Goal: Check status

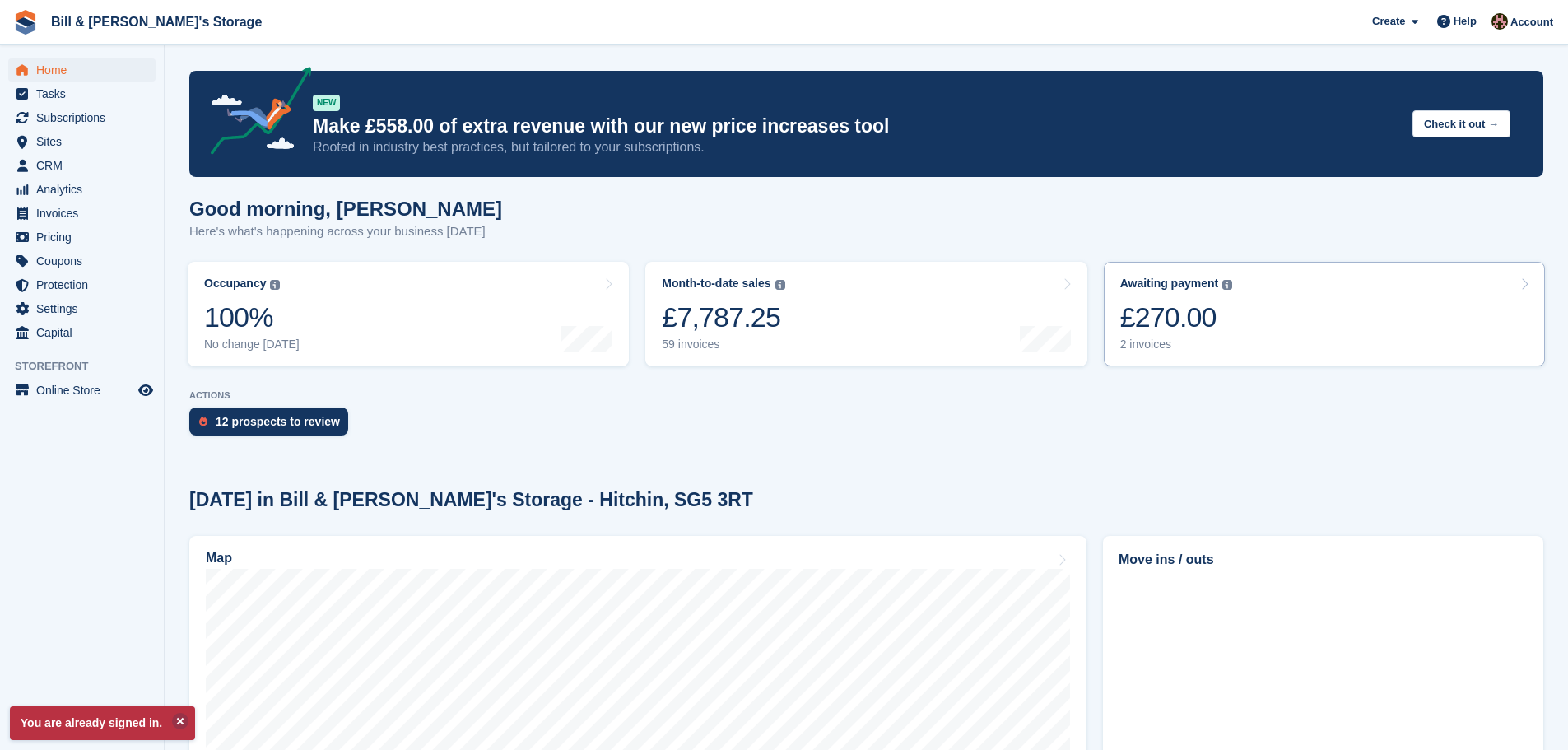
click at [1211, 318] on div "£270.00" at bounding box center [1177, 317] width 113 height 34
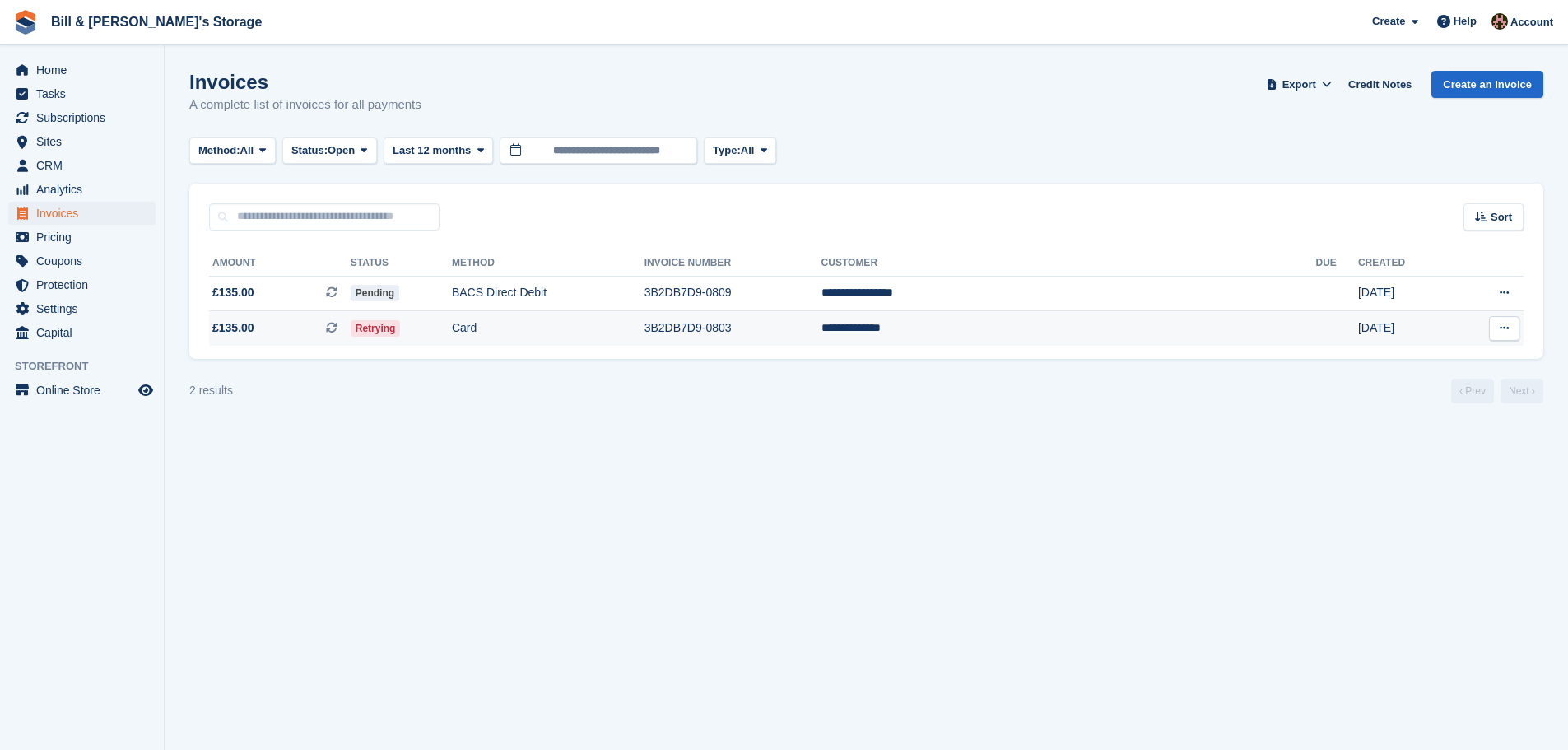
click at [452, 315] on td "Retrying" at bounding box center [402, 327] width 101 height 34
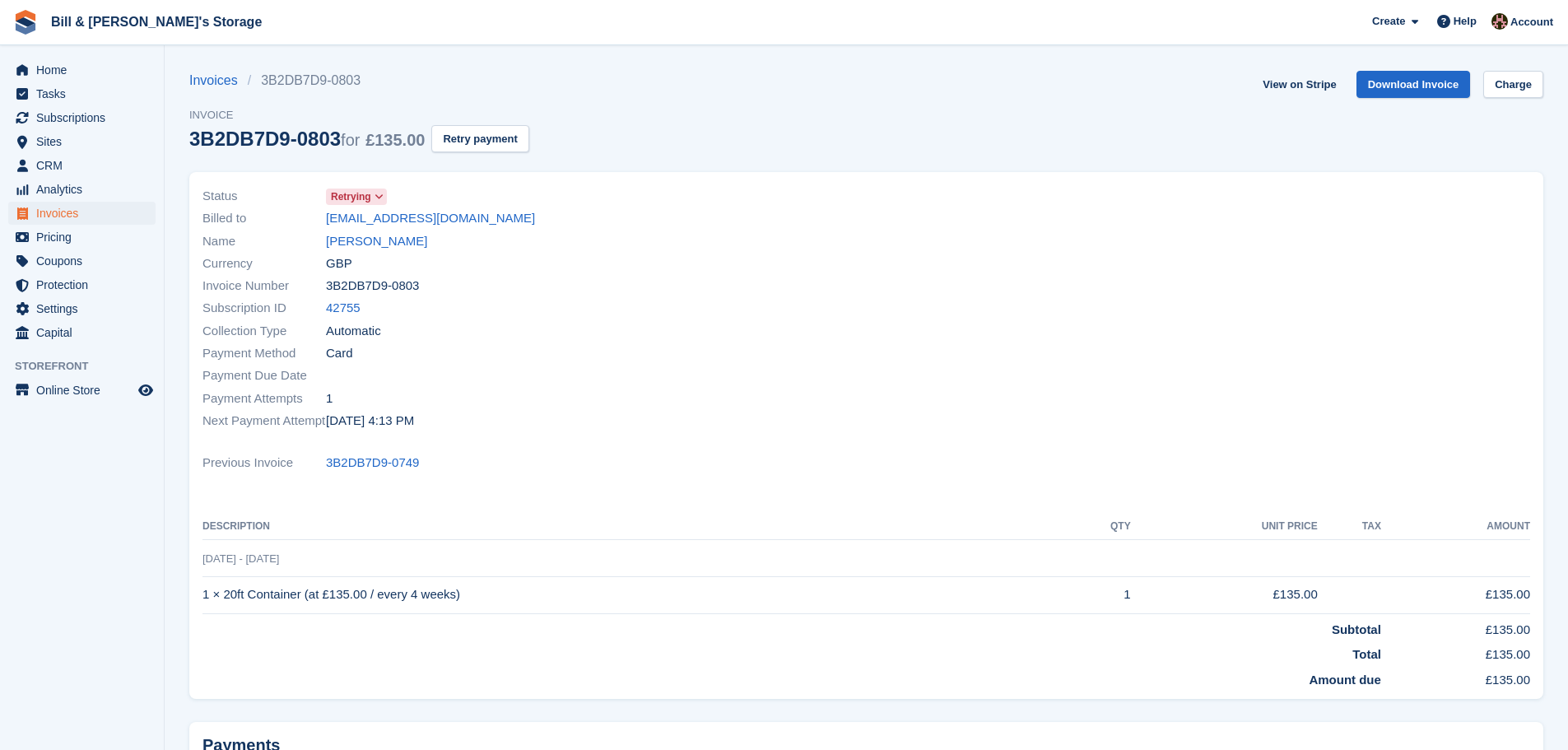
click at [1497, 98] on div "View on Stripe Download Invoice Charge" at bounding box center [1399, 88] width 287 height 34
click at [1498, 93] on link "Charge" at bounding box center [1513, 85] width 60 height 27
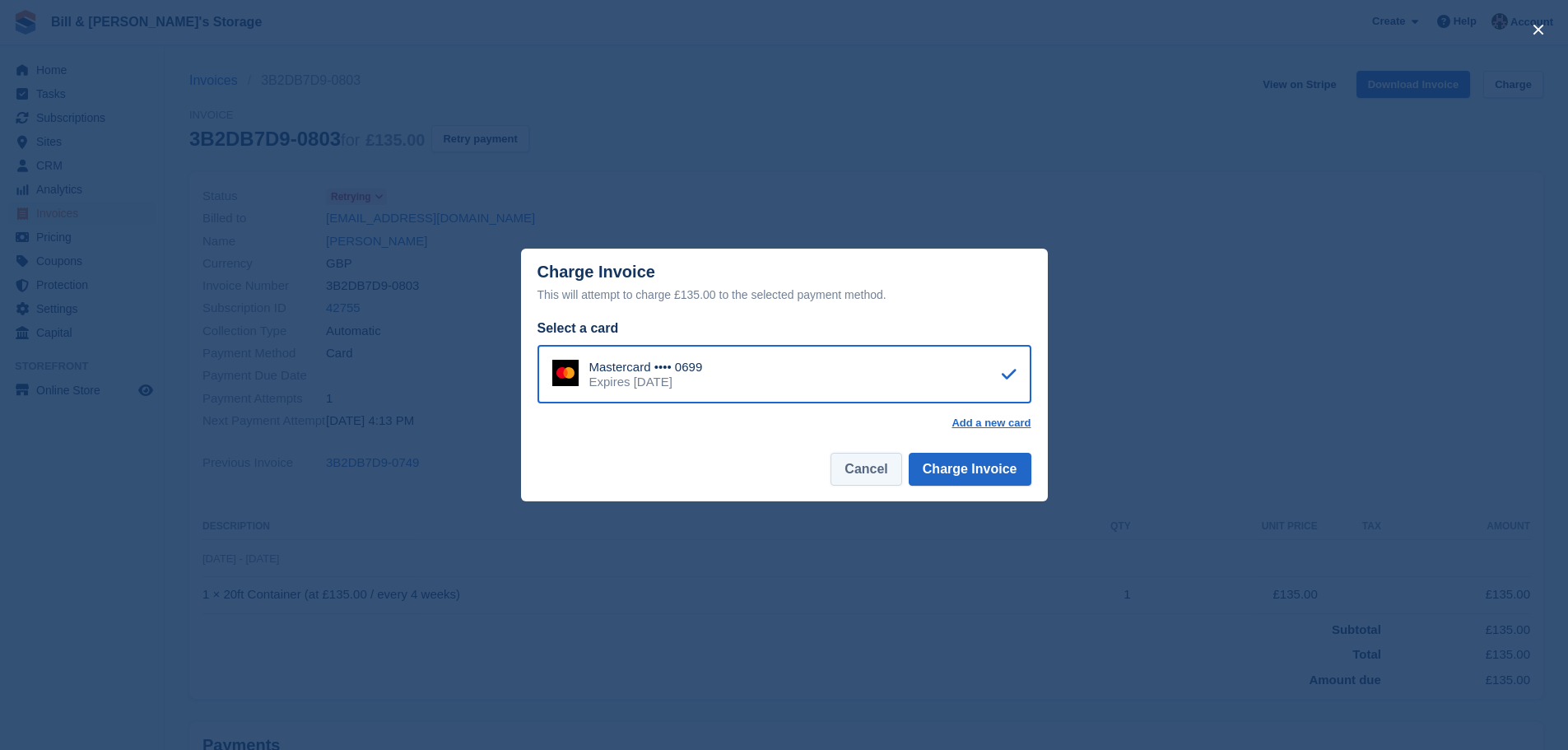
click at [888, 469] on button "Cancel" at bounding box center [865, 469] width 71 height 33
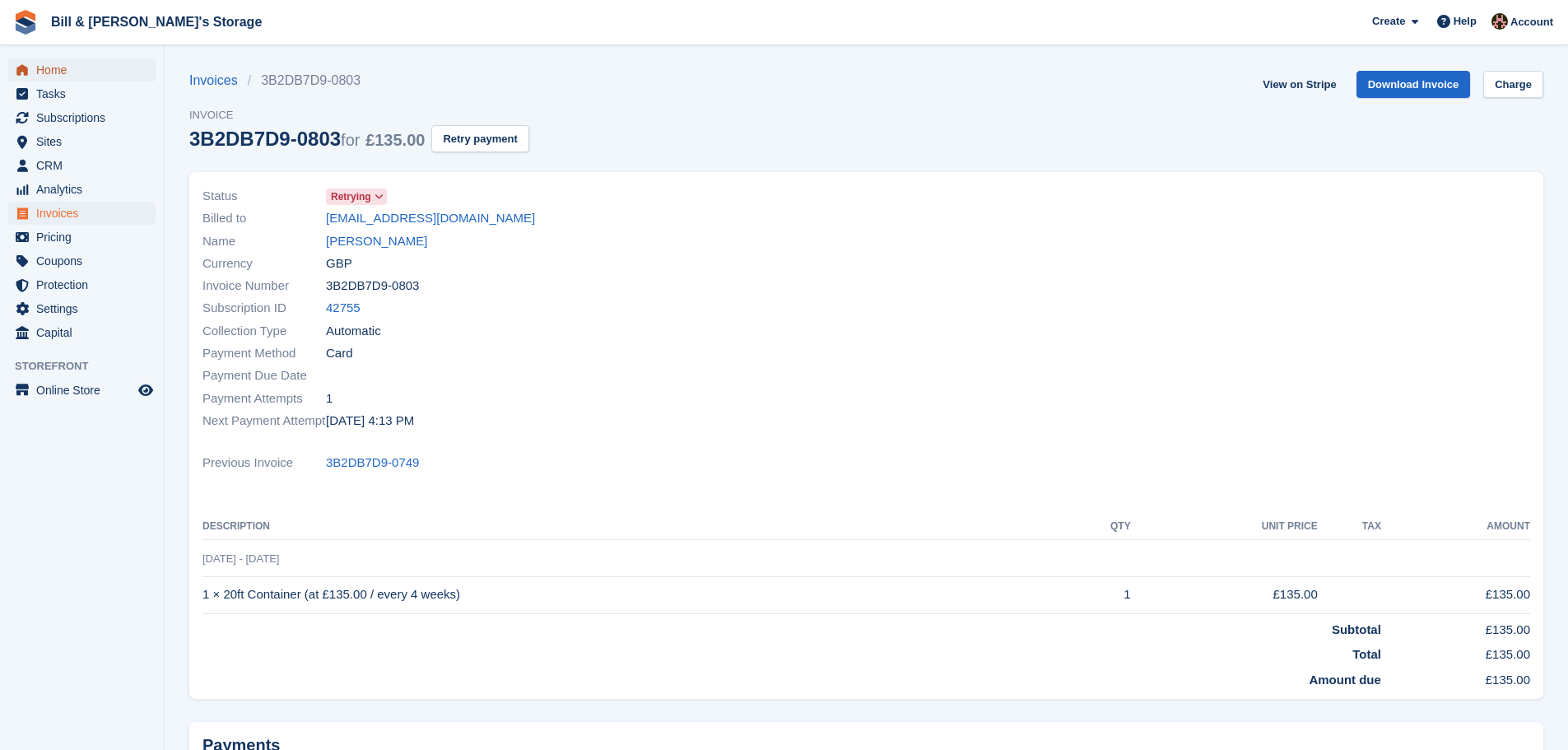
click at [71, 67] on span "Home" at bounding box center [85, 70] width 98 height 23
